Goal: Information Seeking & Learning: Learn about a topic

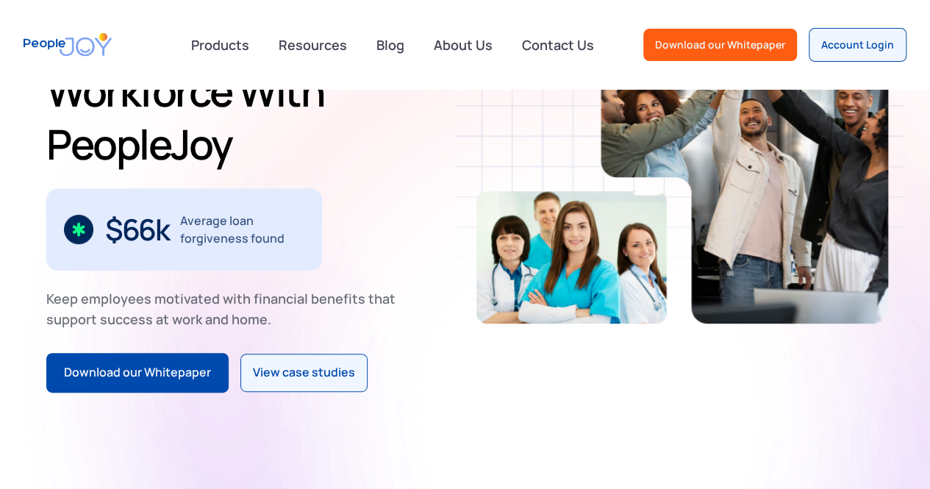
scroll to position [190, 0]
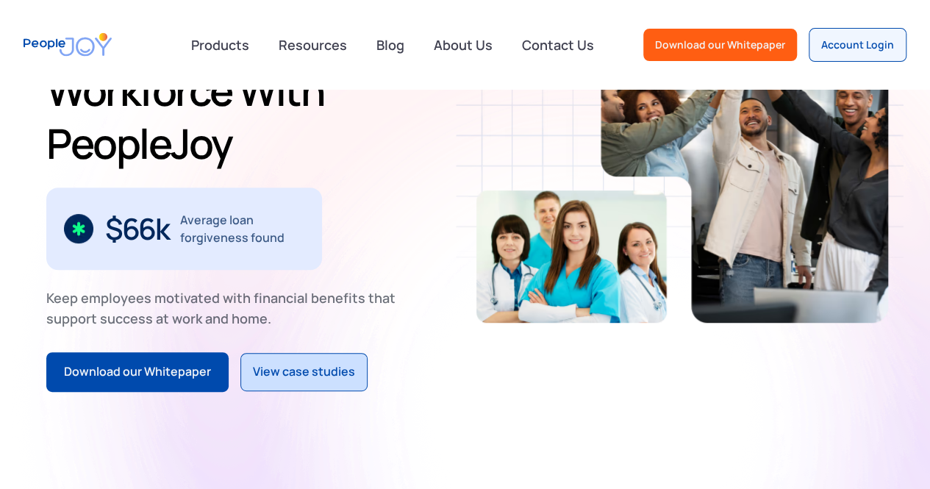
click at [281, 363] on div "View case studies" at bounding box center [304, 372] width 102 height 19
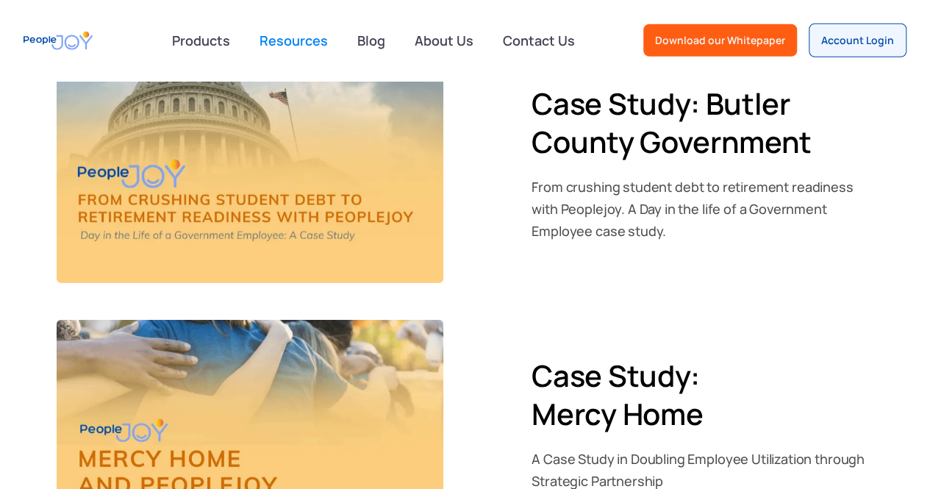
scroll to position [2090, 0]
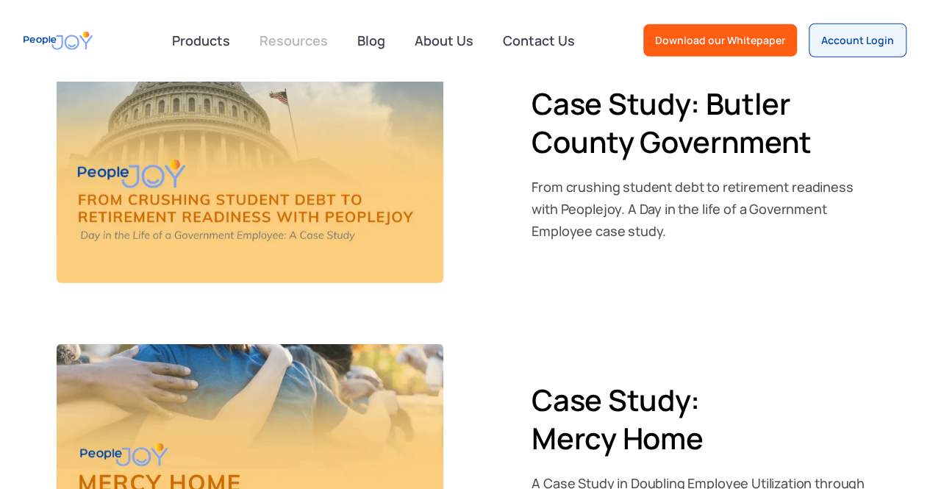
click at [293, 40] on link "Resources" at bounding box center [294, 40] width 86 height 32
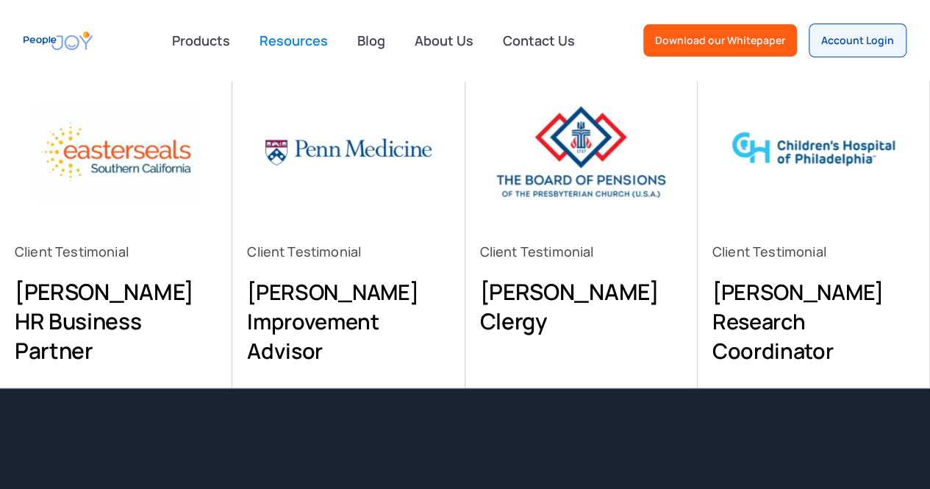
scroll to position [222, 0]
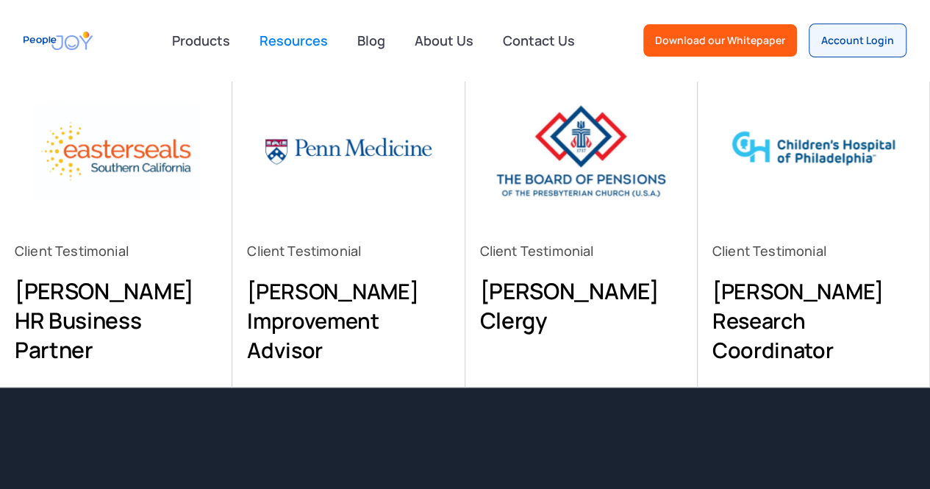
click at [733, 327] on h3 "[PERSON_NAME] Research Coordinator" at bounding box center [814, 321] width 202 height 88
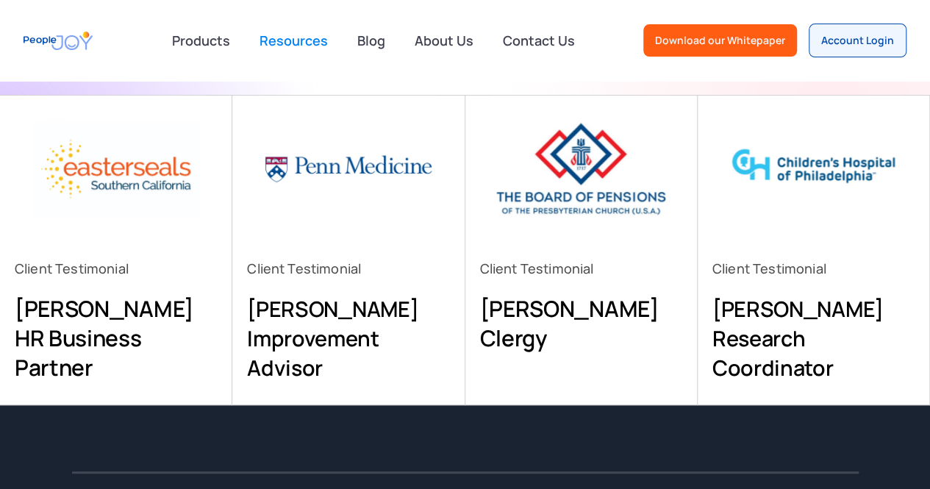
scroll to position [204, 0]
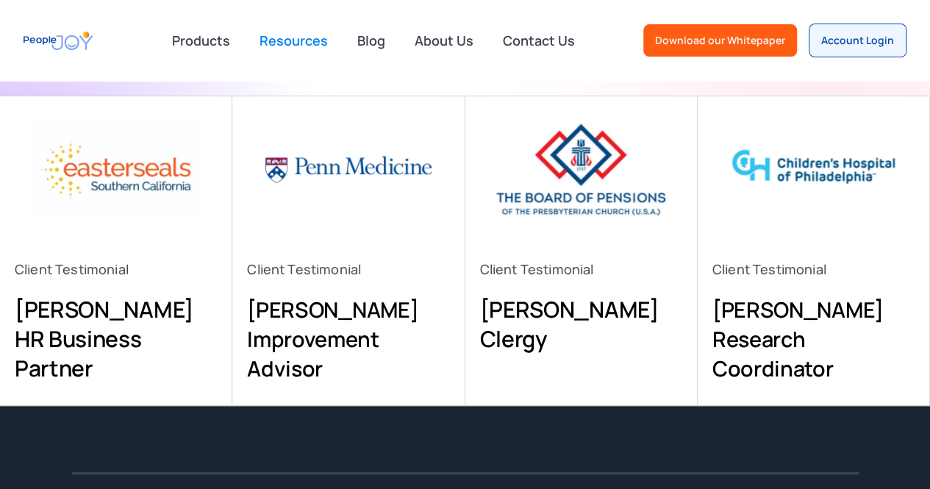
click at [309, 352] on h3 "Rachel Coughlin Improvement Advisor" at bounding box center [348, 339] width 202 height 88
